Goal: Task Accomplishment & Management: Use online tool/utility

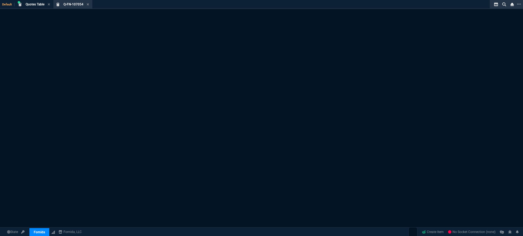
select select "3: HUAN"
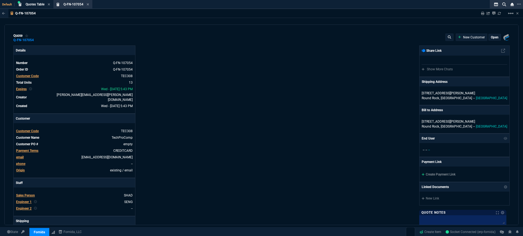
type input "21"
type input "2874"
type input "23"
type input "500"
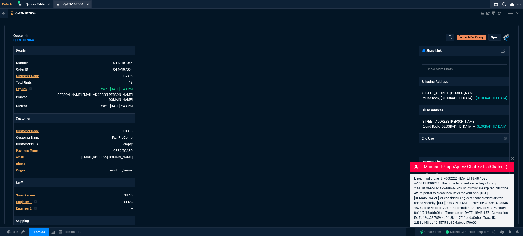
click at [89, 5] on icon at bounding box center [88, 4] width 2 height 3
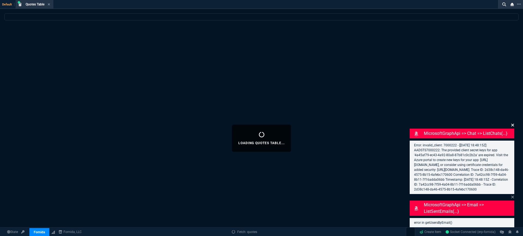
click at [513, 123] on icon at bounding box center [512, 125] width 3 height 4
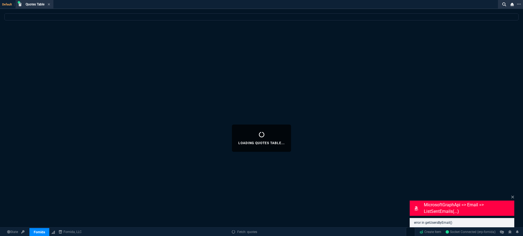
click at [49, 6] on fa-icon at bounding box center [49, 5] width 2 height 4
